Goal: Information Seeking & Learning: Learn about a topic

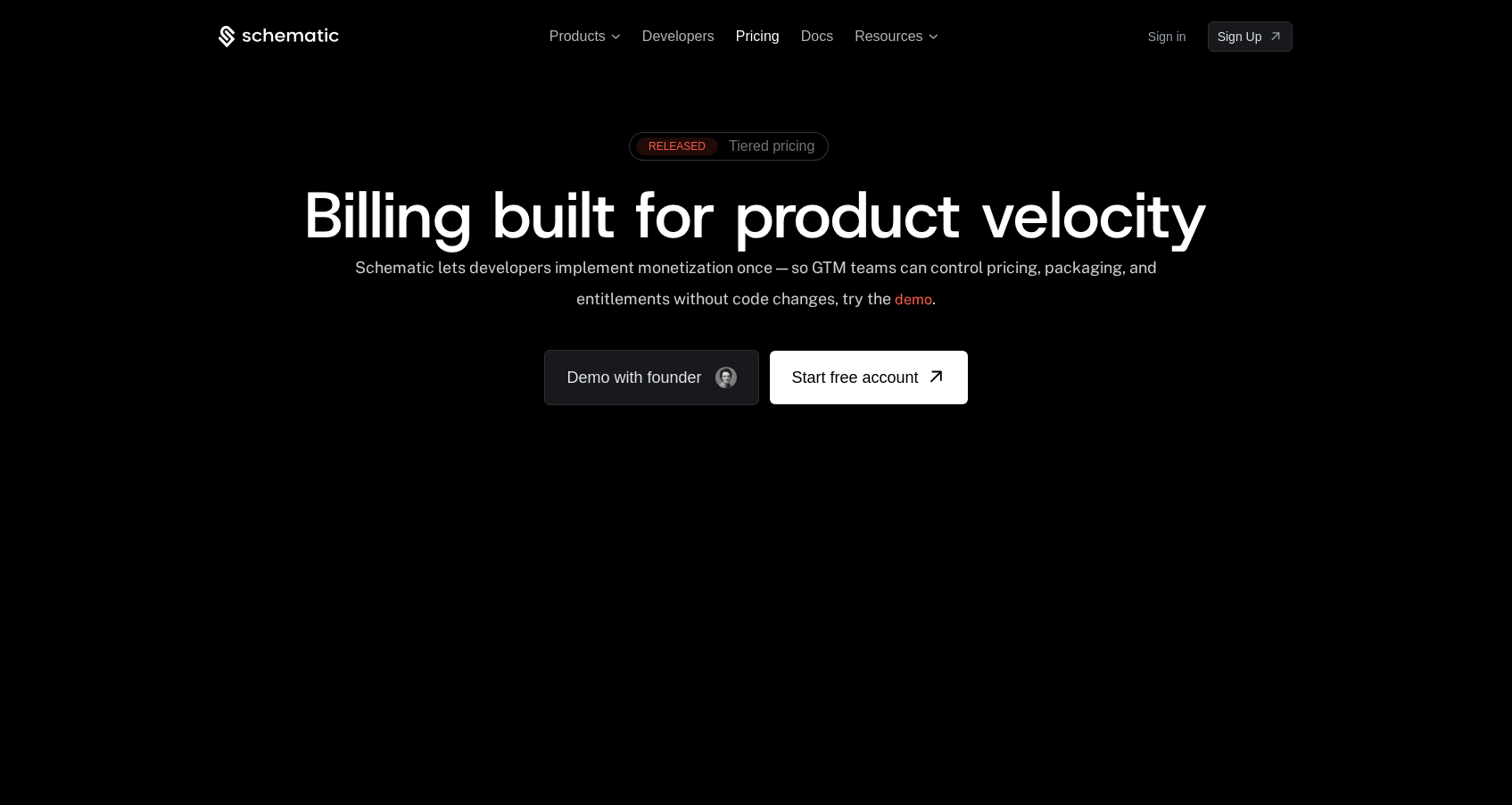
click at [759, 43] on span "Pricing" at bounding box center [758, 36] width 44 height 16
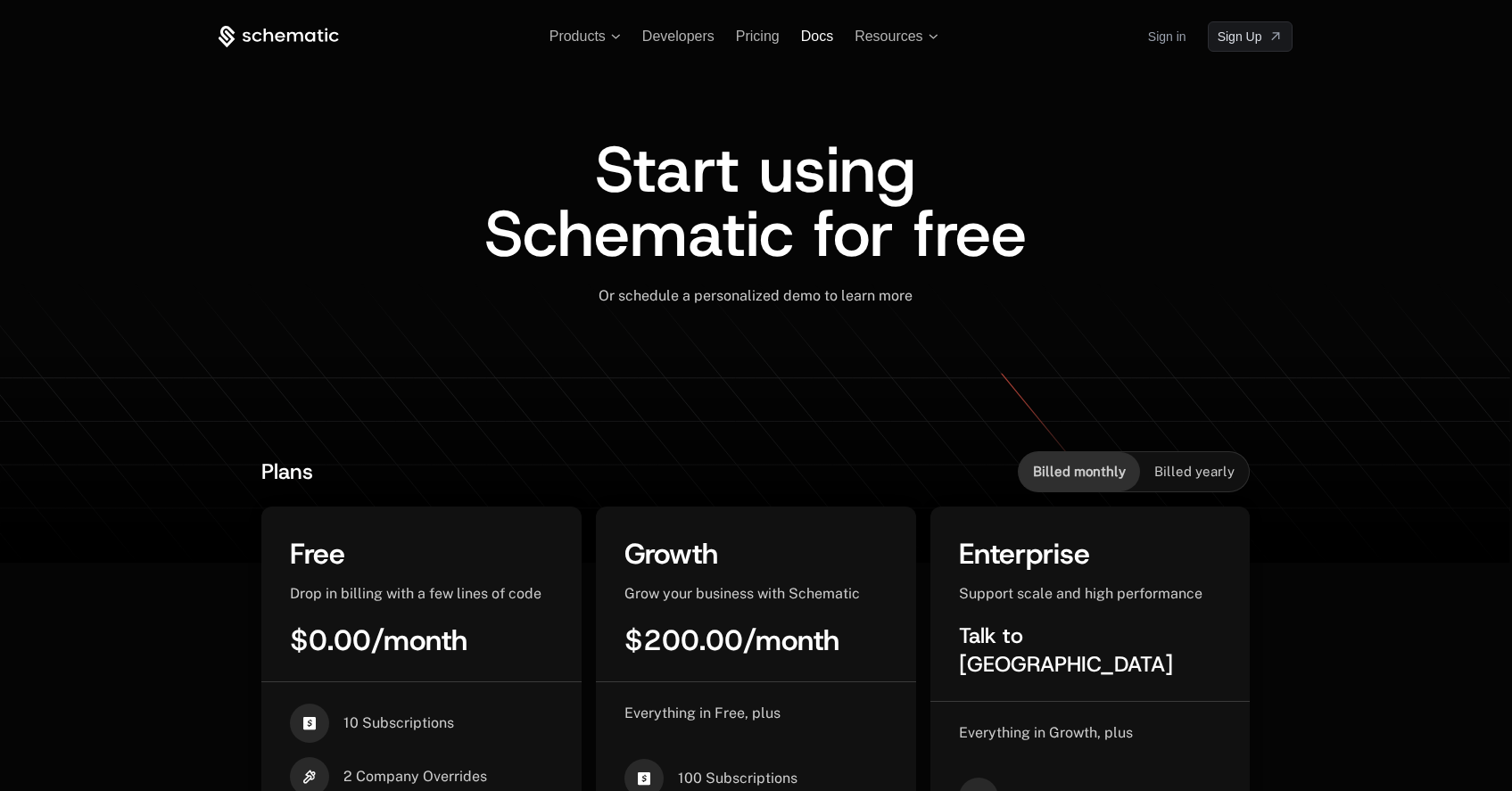
click at [827, 43] on span "Docs" at bounding box center [817, 36] width 32 height 16
click at [708, 41] on span "Developers" at bounding box center [678, 36] width 73 height 16
